Goal: Task Accomplishment & Management: Use online tool/utility

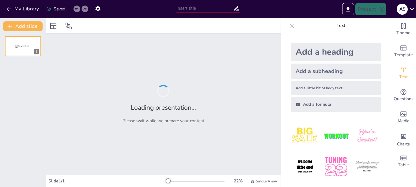
type input "Formación: Generación continua de Leads para Sistema de Alarma"
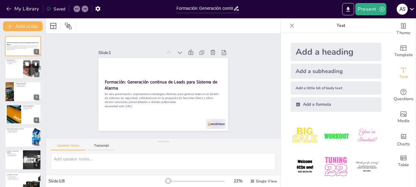
click at [25, 71] on div at bounding box center [32, 69] width 33 height 21
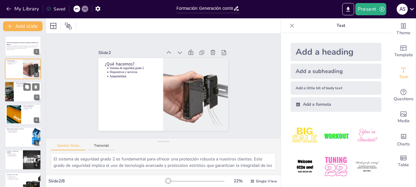
click at [8, 91] on div at bounding box center [9, 91] width 37 height 21
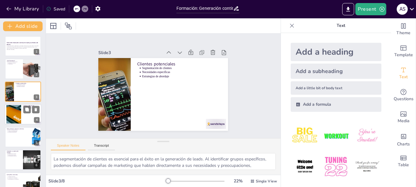
click at [18, 115] on div at bounding box center [13, 114] width 33 height 19
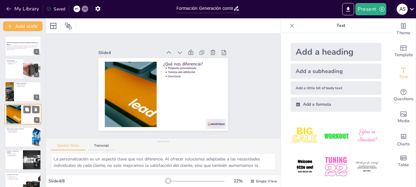
scroll to position [5, 0]
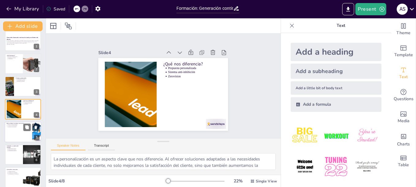
click at [21, 127] on p "Propuestas personalizadas" at bounding box center [19, 126] width 23 height 1
type textarea "El estudio de seguridad gratuito es una herramienta poderosa para generar leads…"
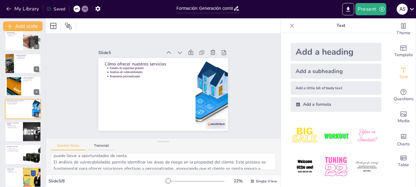
scroll to position [0, 0]
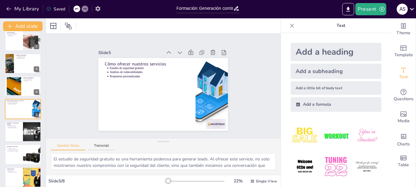
click at [95, 11] on icon "button" at bounding box center [98, 9] width 6 height 6
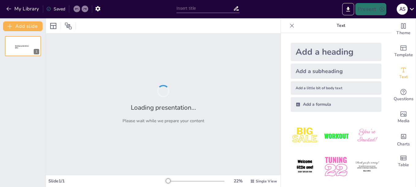
type input "Formación: Generación continua de Leads para Sistema de Alarma"
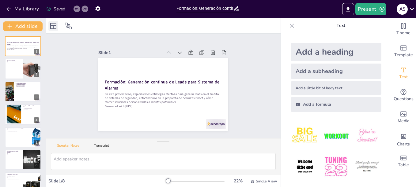
click at [55, 26] on icon at bounding box center [53, 25] width 7 height 7
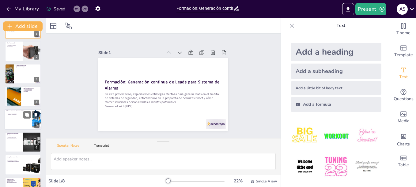
scroll to position [33, 0]
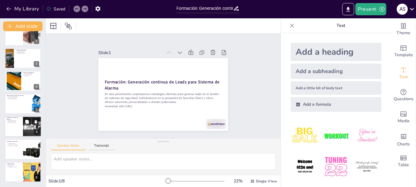
click at [13, 126] on div at bounding box center [23, 126] width 37 height 21
type textarea "La segmentación de la cartera de clientes nos permite dirigir nuestros esfuerzo…"
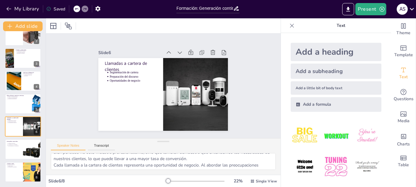
scroll to position [47, 0]
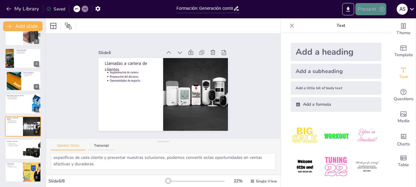
click at [365, 9] on button "Present" at bounding box center [370, 9] width 31 height 12
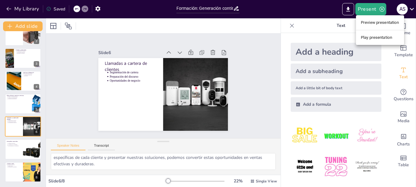
click at [379, 24] on li "Preview presentation" at bounding box center [380, 23] width 48 height 10
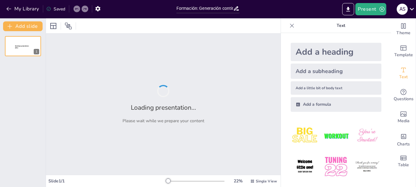
type input "Formación: Generación continua de Leads para Sistema de Alarma"
